Goal: Task Accomplishment & Management: Complete application form

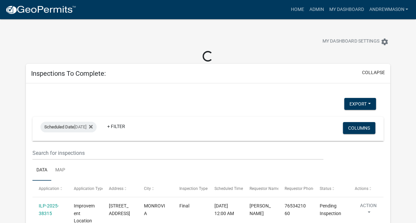
select select "3: 100"
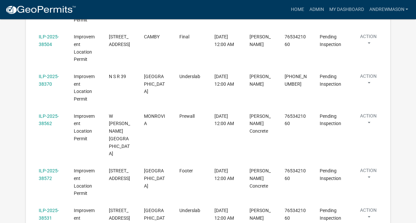
scroll to position [371, 0]
click at [48, 167] on link "ILP-2025-38572" at bounding box center [49, 173] width 20 height 13
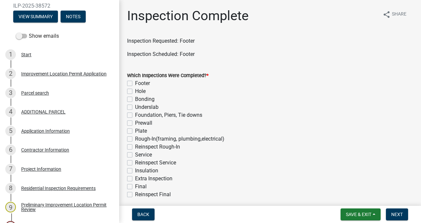
scroll to position [96, 0]
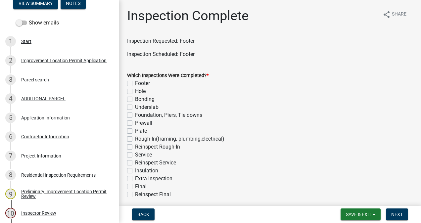
click at [48, 157] on div "Project Information" at bounding box center [41, 155] width 40 height 5
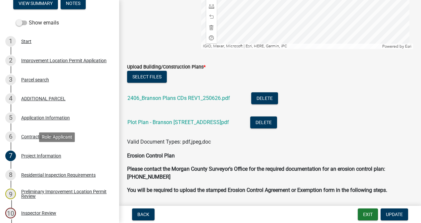
scroll to position [1609, 0]
click at [195, 96] on link "2406_Branson Plans CDs REV1_250626.pdf" at bounding box center [178, 98] width 103 height 6
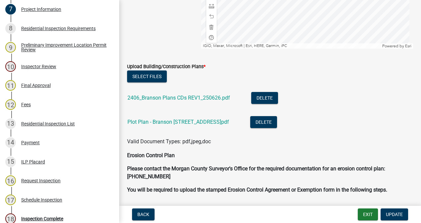
scroll to position [328, 0]
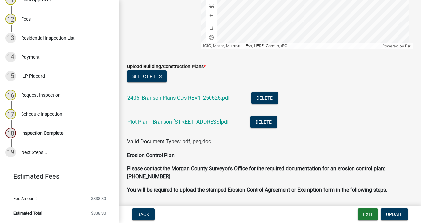
click at [51, 133] on div "Inspection Complete" at bounding box center [42, 133] width 42 height 5
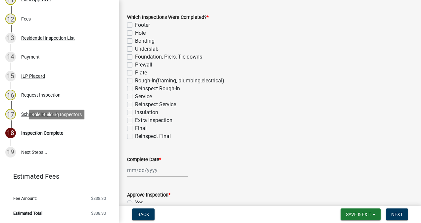
scroll to position [59, 0]
click at [135, 26] on label "Footer" at bounding box center [142, 25] width 15 height 8
click at [135, 25] on input "Footer" at bounding box center [137, 23] width 4 height 4
checkbox input "true"
checkbox input "false"
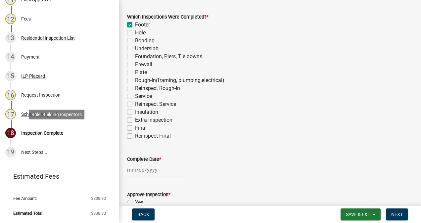
checkbox input "false"
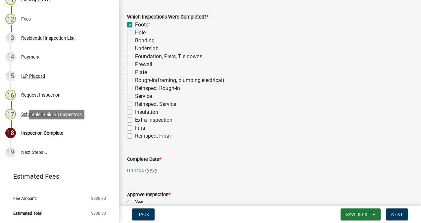
checkbox input "false"
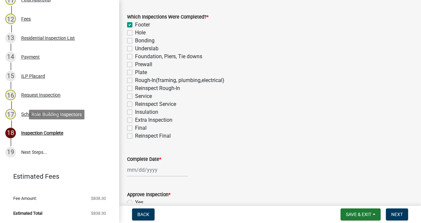
checkbox input "false"
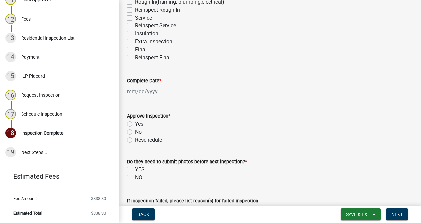
scroll to position [141, 0]
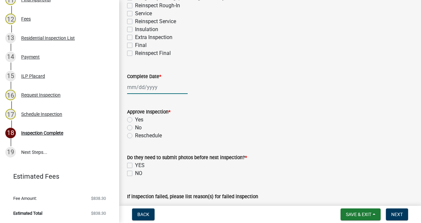
click at [151, 87] on div at bounding box center [157, 87] width 61 height 14
select select "9"
select select "2025"
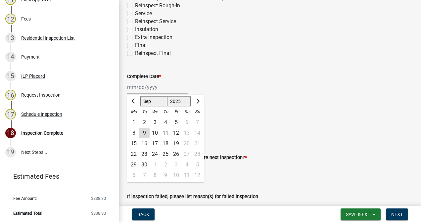
click at [144, 133] on div "9" at bounding box center [144, 133] width 11 height 11
type input "[DATE]"
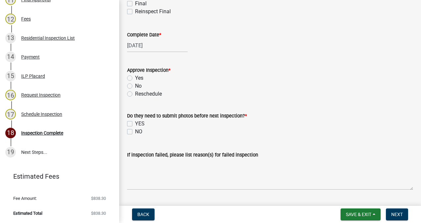
scroll to position [183, 0]
click at [135, 79] on label "Yes" at bounding box center [139, 78] width 8 height 8
click at [135, 78] on input "Yes" at bounding box center [137, 76] width 4 height 4
radio input "true"
click at [135, 131] on label "NO" at bounding box center [138, 131] width 7 height 8
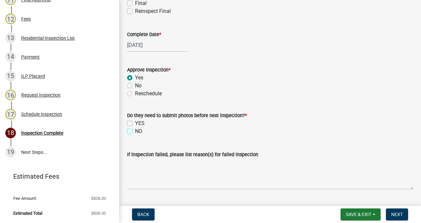
click at [135, 131] on input "NO" at bounding box center [137, 129] width 4 height 4
checkbox input "true"
checkbox input "false"
checkbox input "true"
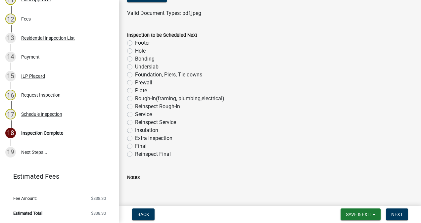
scroll to position [404, 0]
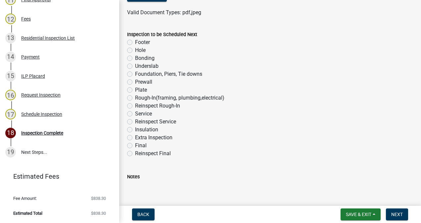
click at [135, 83] on label "Prewall" at bounding box center [143, 82] width 17 height 8
click at [135, 82] on input "Prewall" at bounding box center [137, 80] width 4 height 4
radio input "true"
click at [391, 210] on button "Next" at bounding box center [397, 214] width 22 height 12
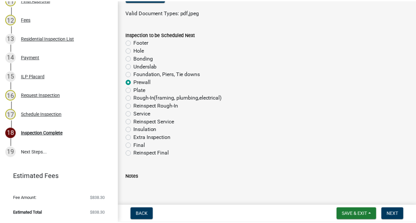
scroll to position [0, 0]
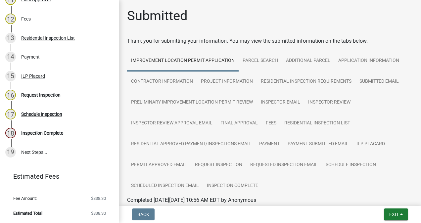
click at [51, 132] on div "Inspection Complete" at bounding box center [42, 133] width 42 height 5
click at [389, 213] on span "Exit" at bounding box center [394, 214] width 10 height 5
click at [387, 197] on button "Save & Exit" at bounding box center [381, 197] width 53 height 16
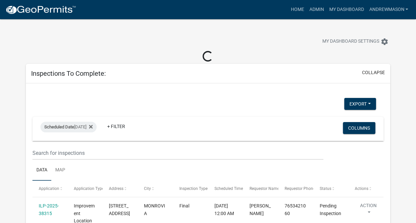
select select "3: 100"
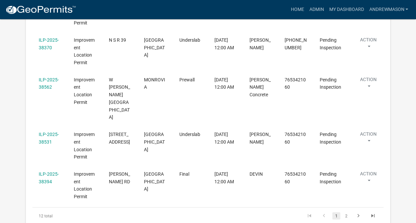
scroll to position [407, 0]
click at [46, 132] on link "ILP-2025-38531" at bounding box center [49, 138] width 20 height 13
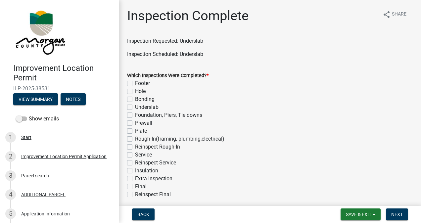
click at [135, 107] on label "Underslab" at bounding box center [146, 107] width 23 height 8
click at [135, 107] on input "Underslab" at bounding box center [137, 105] width 4 height 4
checkbox input "true"
checkbox input "false"
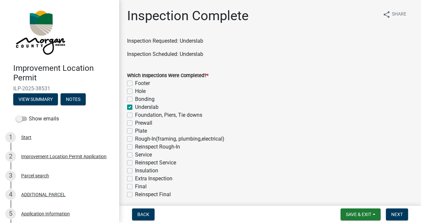
checkbox input "false"
checkbox input "true"
checkbox input "false"
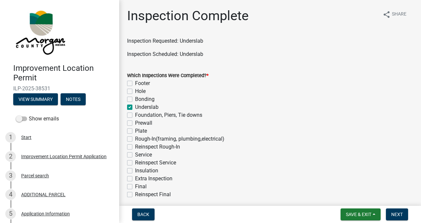
checkbox input "false"
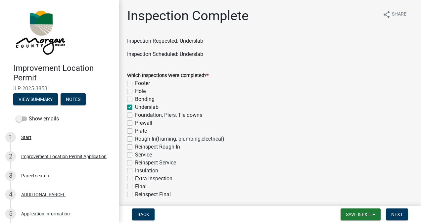
checkbox input "false"
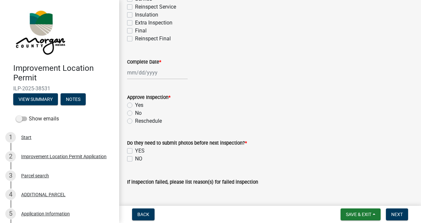
scroll to position [181, 0]
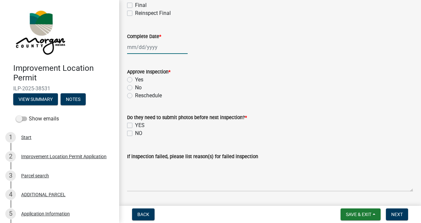
click at [156, 48] on div at bounding box center [157, 47] width 61 height 14
select select "9"
select select "2025"
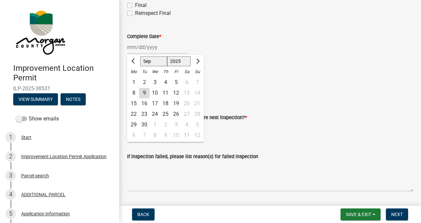
click at [145, 93] on div "9" at bounding box center [144, 93] width 11 height 11
type input "[DATE]"
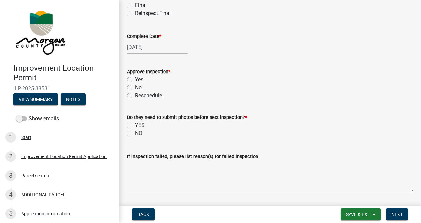
click at [135, 79] on label "Yes" at bounding box center [139, 80] width 8 height 8
click at [135, 79] on input "Yes" at bounding box center [137, 78] width 4 height 4
radio input "true"
click at [135, 133] on label "NO" at bounding box center [138, 133] width 7 height 8
click at [135, 133] on input "NO" at bounding box center [137, 131] width 4 height 4
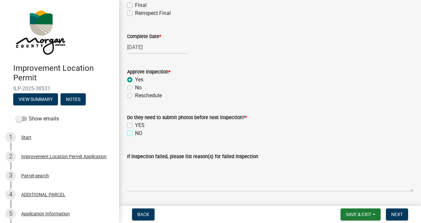
checkbox input "true"
checkbox input "false"
checkbox input "true"
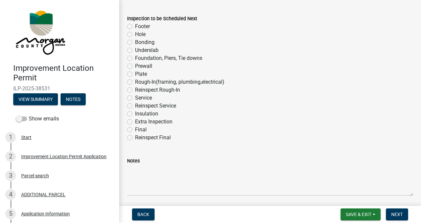
scroll to position [420, 0]
click at [135, 82] on label "Rough-In(framing, plumbing,electrical)" at bounding box center [179, 82] width 89 height 8
click at [135, 82] on input "Rough-In(framing, plumbing,electrical)" at bounding box center [137, 80] width 4 height 4
radio input "true"
click at [391, 213] on span "Next" at bounding box center [397, 214] width 12 height 5
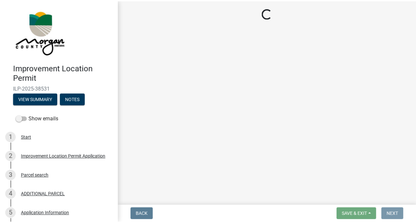
scroll to position [0, 0]
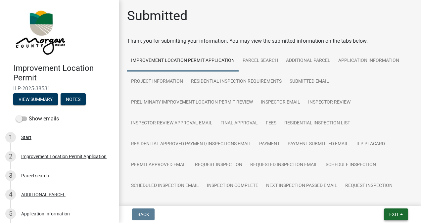
click at [390, 212] on span "Exit" at bounding box center [394, 214] width 10 height 5
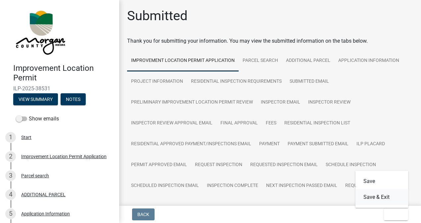
click at [381, 195] on button "Save & Exit" at bounding box center [381, 197] width 53 height 16
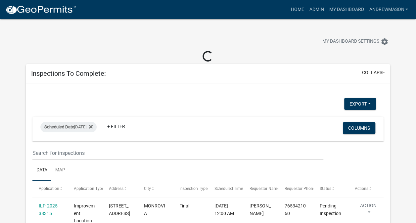
select select "3: 100"
